Goal: Information Seeking & Learning: Learn about a topic

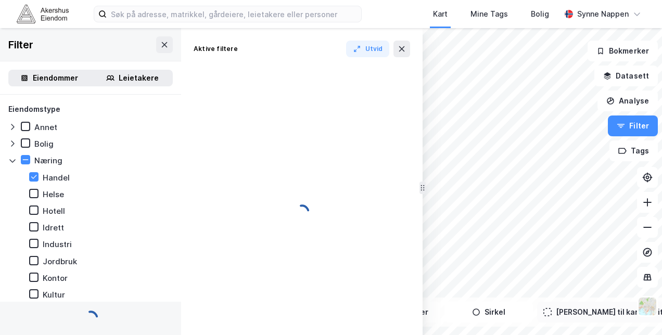
type input "Inkluder ()"
type input "Nei ()"
type input "--- ()"
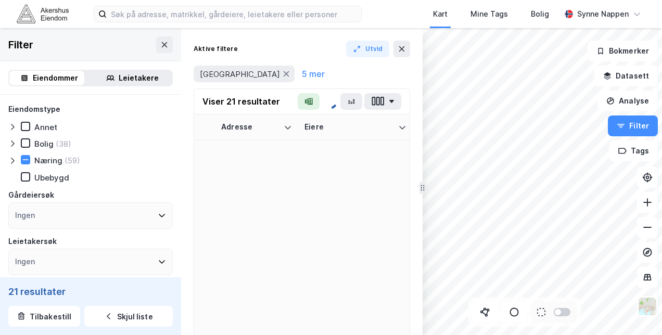
type input "Inkluder (21)"
type input "Nei (21)"
type input "--- (21)"
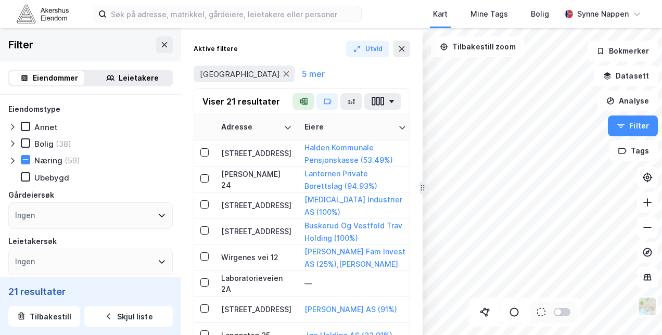
type input "Inkluder (21)"
type input "Nei (21)"
type input "--- (21)"
